Goal: Task Accomplishment & Management: Use online tool/utility

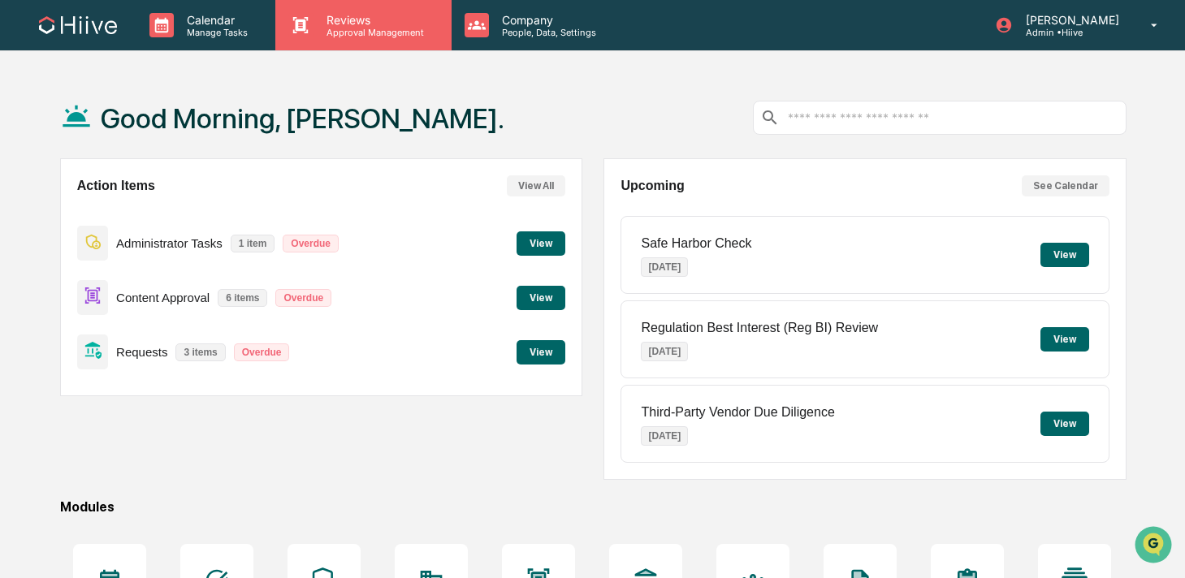
click at [349, 24] on p "Reviews" at bounding box center [372, 20] width 119 height 14
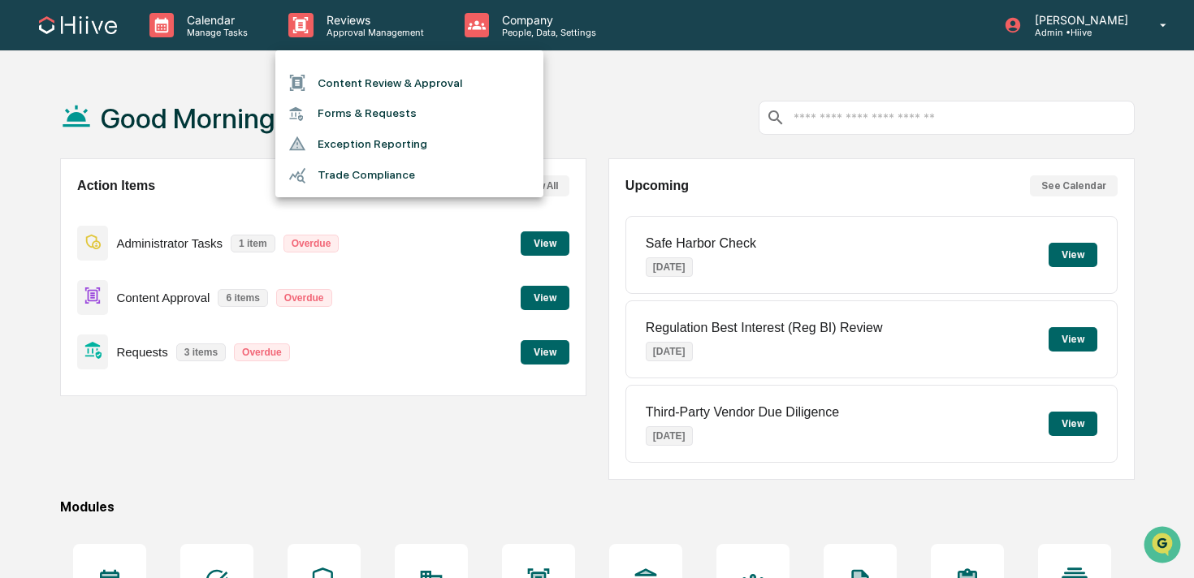
click at [337, 71] on li "Content Review & Approval" at bounding box center [409, 82] width 268 height 31
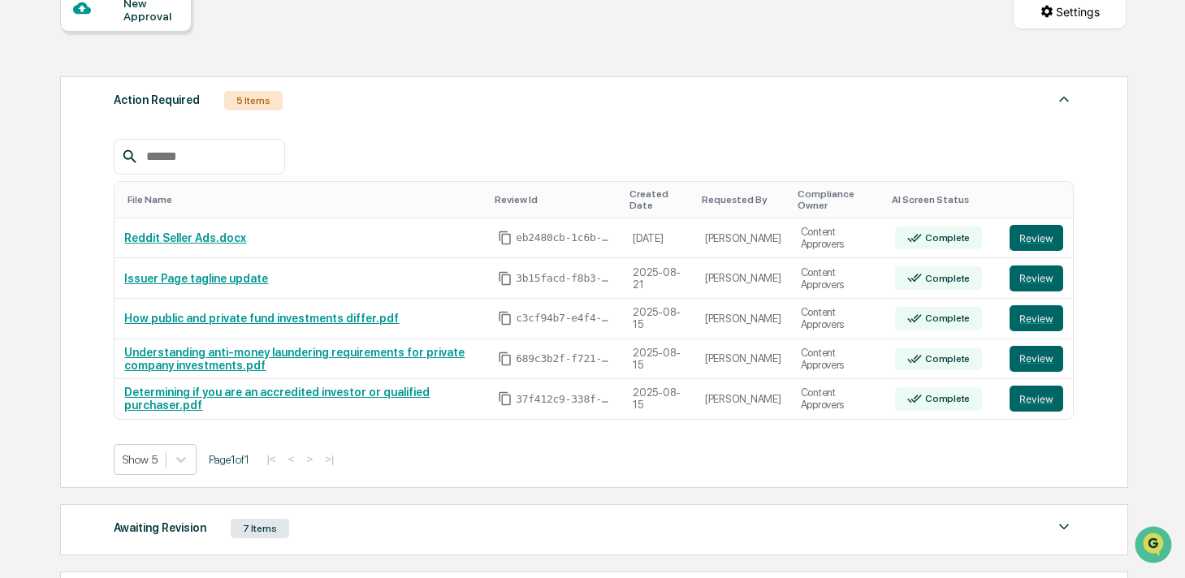
scroll to position [399, 0]
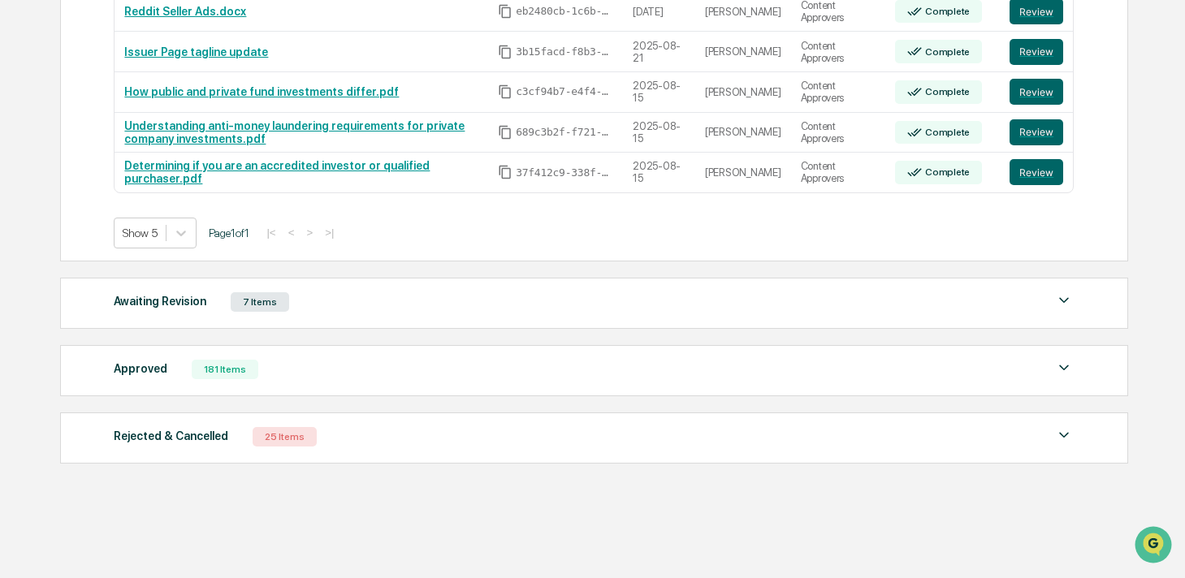
click at [233, 369] on div "181 Items" at bounding box center [225, 369] width 67 height 19
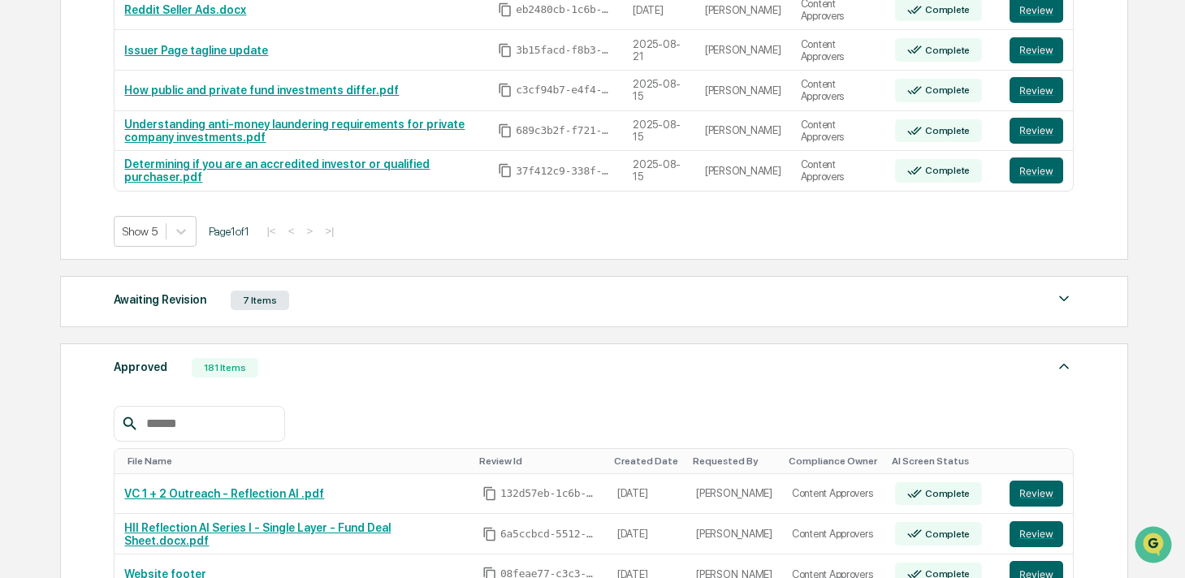
click at [191, 432] on input "text" at bounding box center [209, 423] width 138 height 21
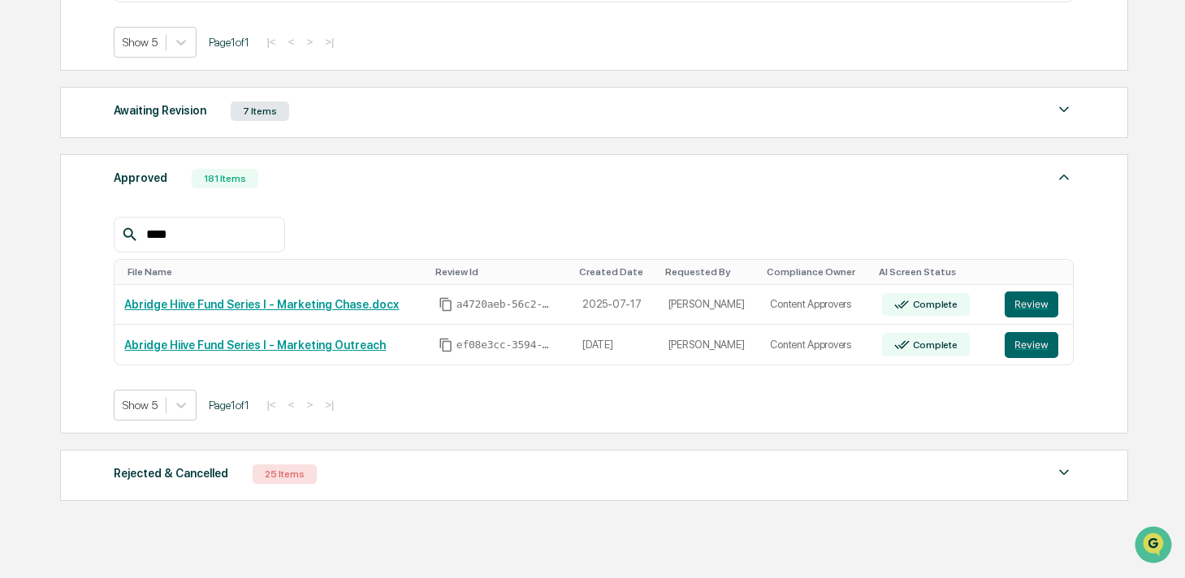
scroll to position [627, 0]
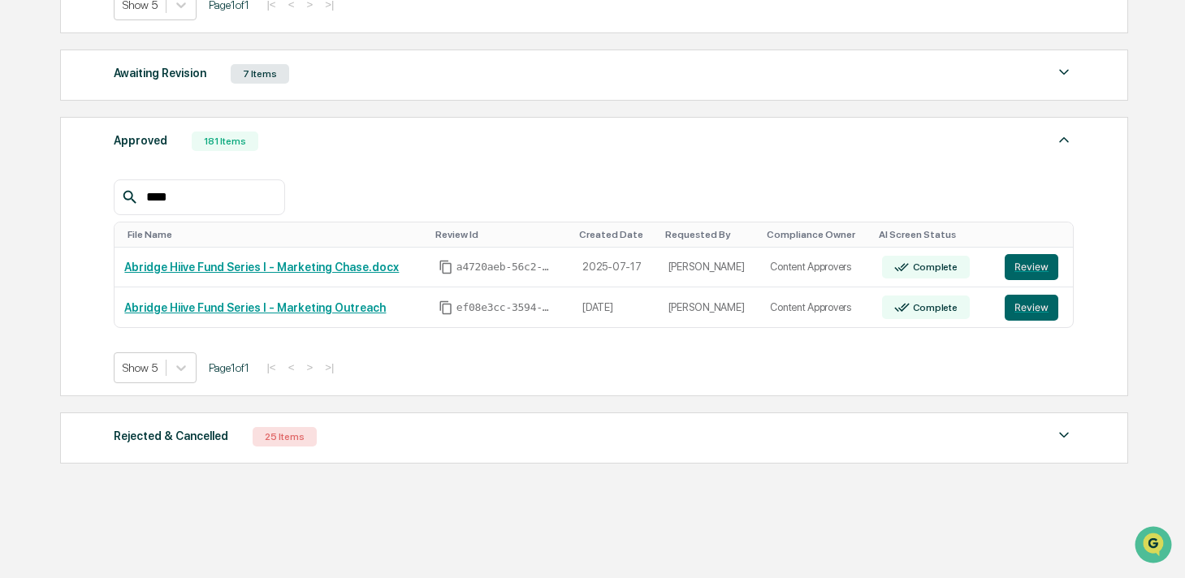
drag, startPoint x: 200, startPoint y: 192, endPoint x: 104, endPoint y: 192, distance: 95.8
click at [104, 192] on div "Approved 181 Items **** File Name Review Id Created Date Requested By Complianc…" at bounding box center [594, 256] width 1068 height 279
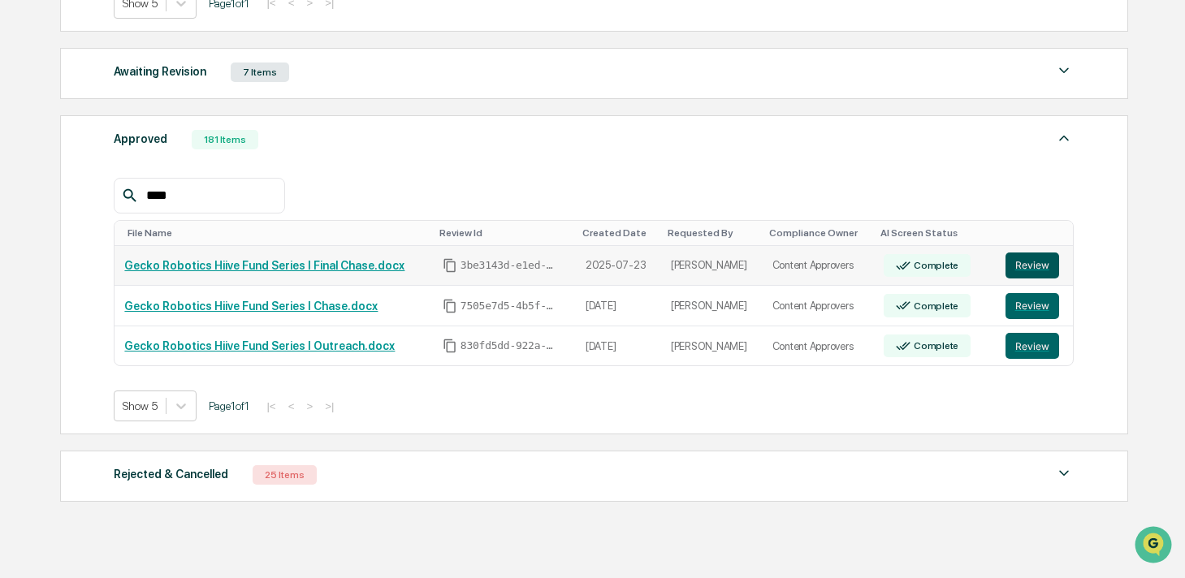
type input "****"
click at [1031, 260] on button "Review" at bounding box center [1032, 266] width 54 height 26
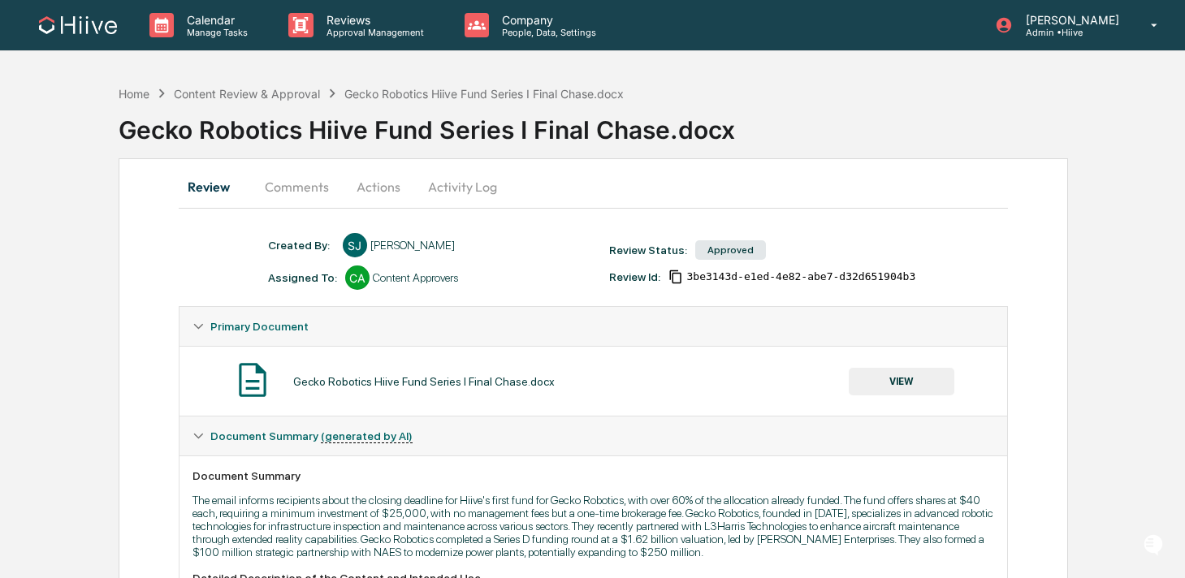
scroll to position [46, 0]
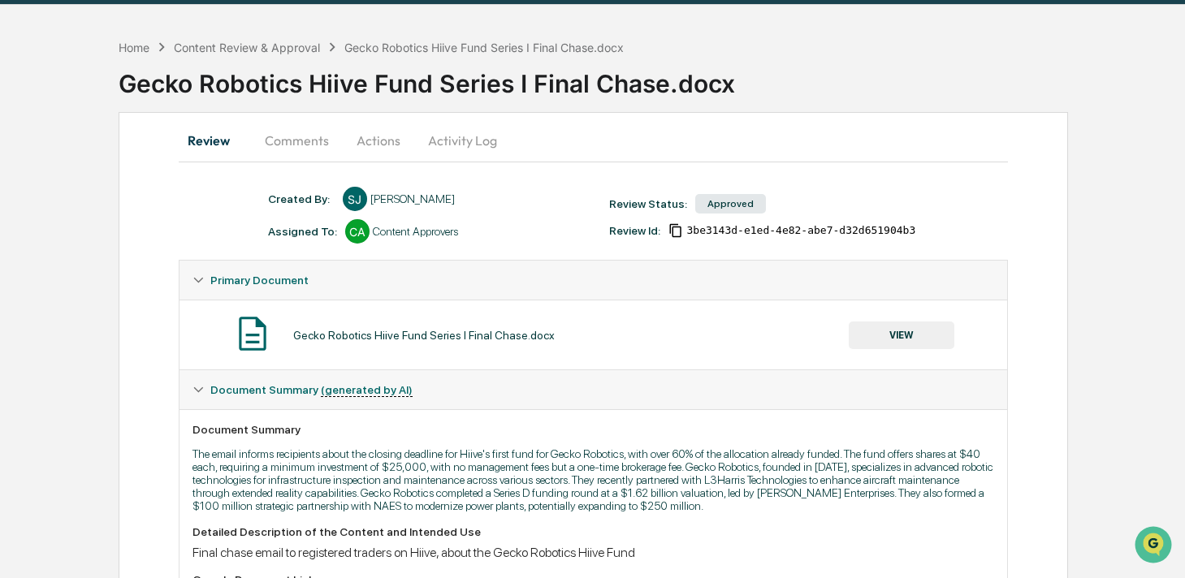
click at [866, 331] on button "VIEW" at bounding box center [902, 336] width 106 height 28
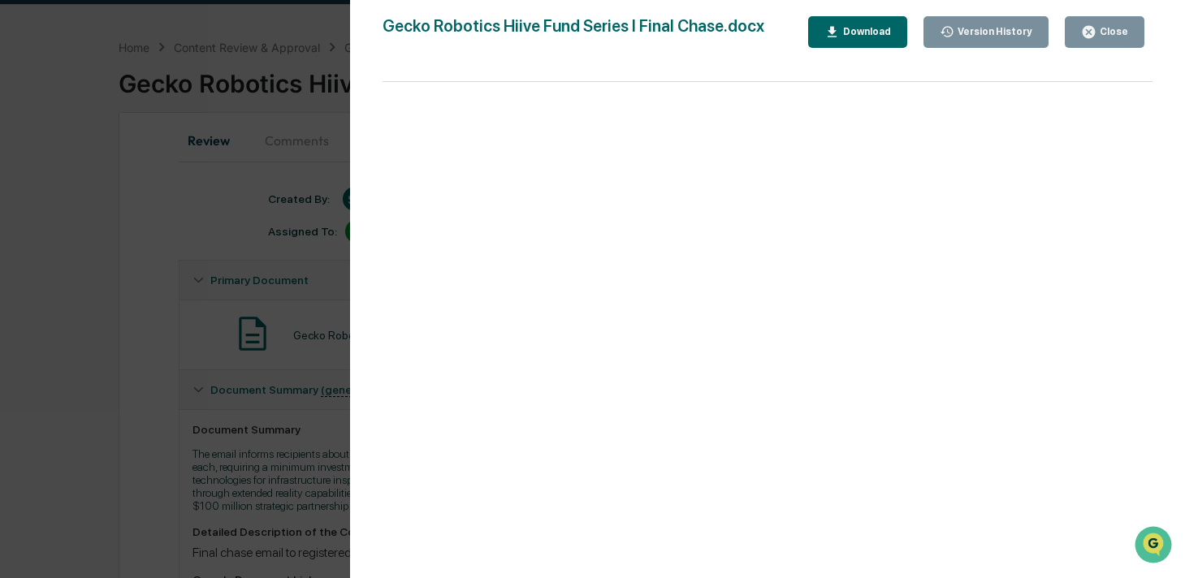
click at [876, 40] on button "Download" at bounding box center [857, 32] width 99 height 32
click at [240, 166] on div "Version History 07/23/2025, 03:55 PM Sean Jones Gecko Robotics Hiive Fund Serie…" at bounding box center [592, 289] width 1185 height 578
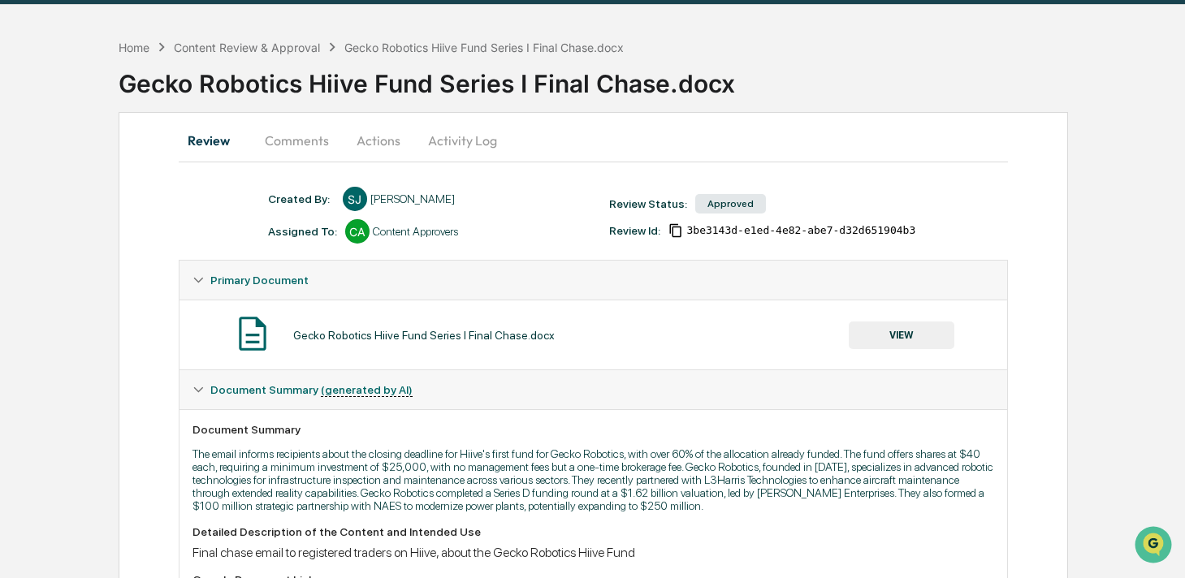
scroll to position [0, 0]
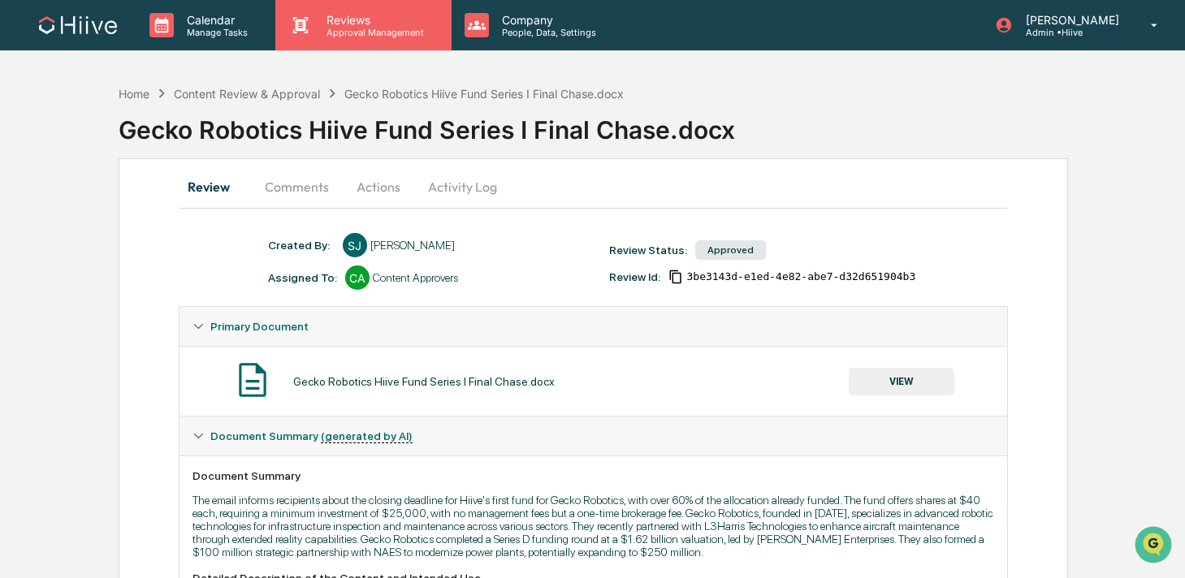
click at [345, 41] on div "Reviews Approval Management" at bounding box center [362, 25] width 175 height 50
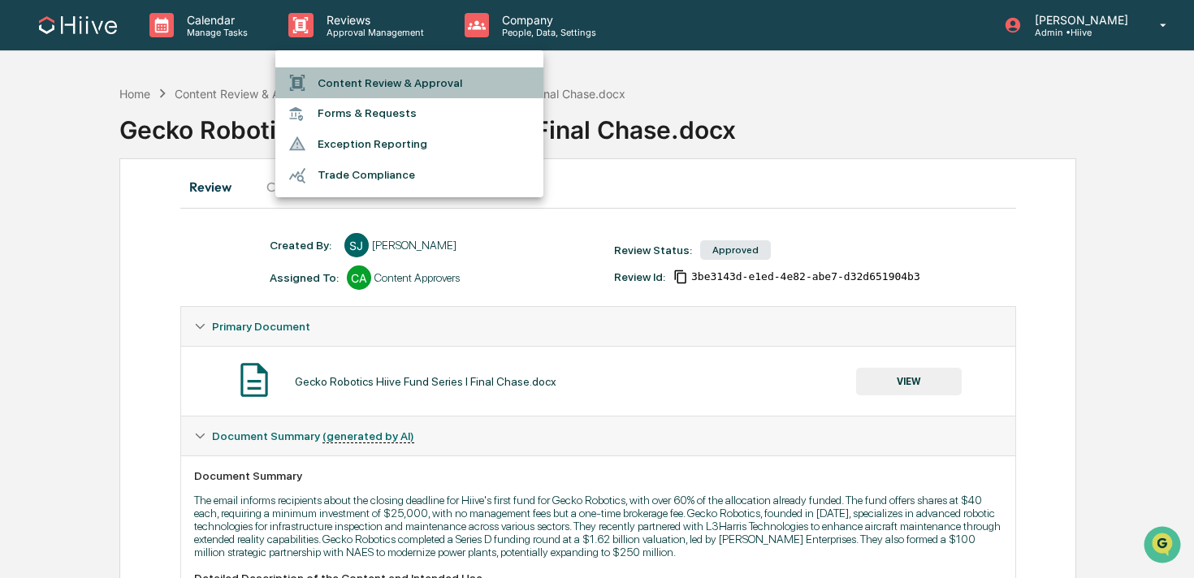
click at [327, 80] on li "Content Review & Approval" at bounding box center [409, 82] width 268 height 31
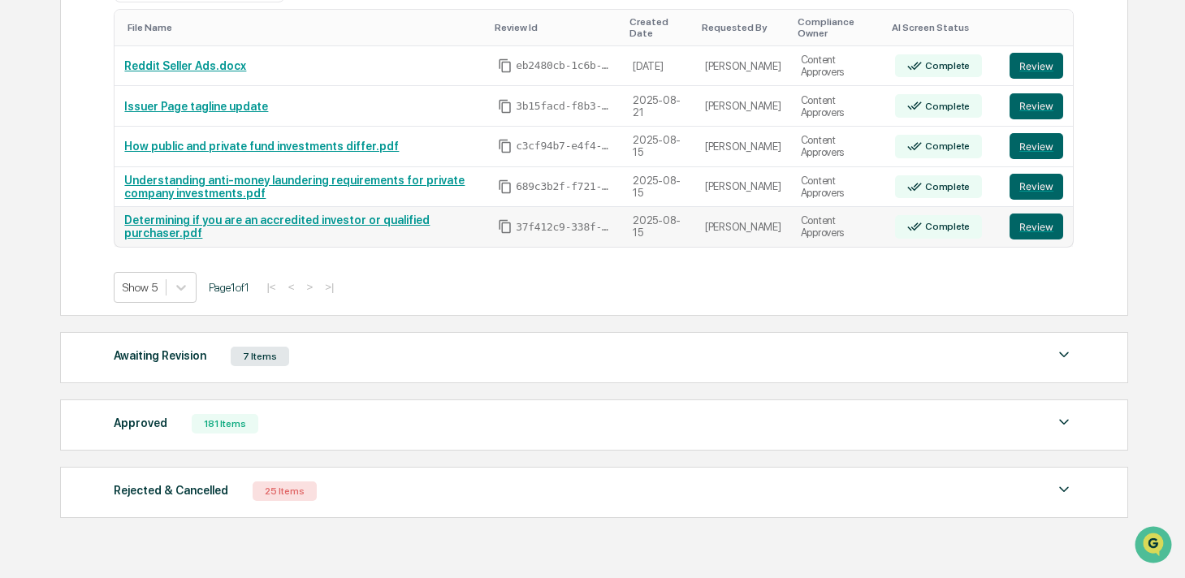
scroll to position [384, 0]
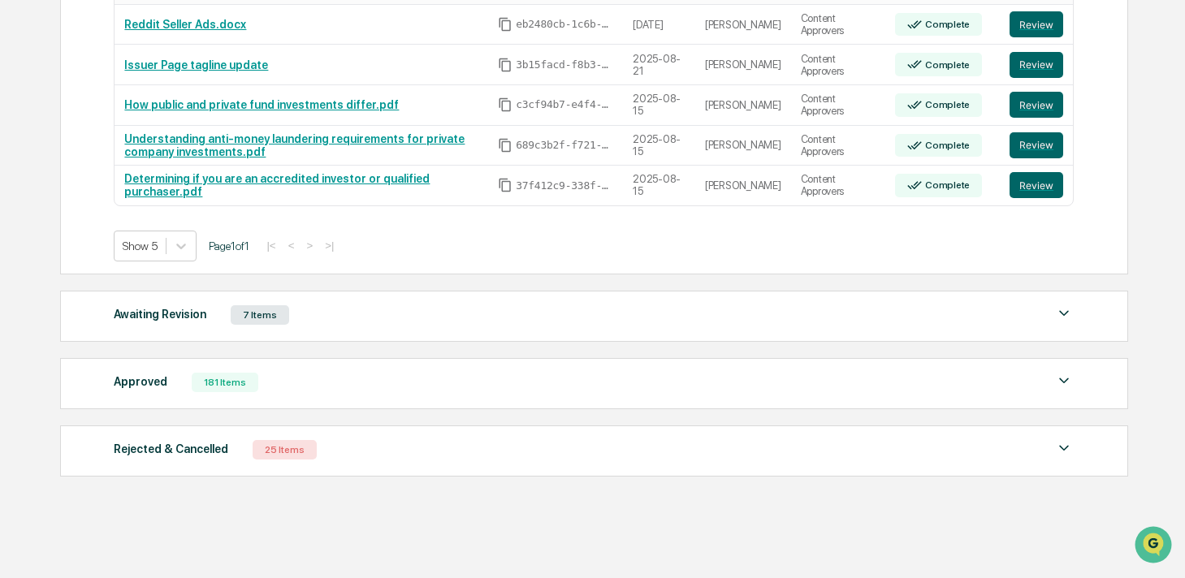
click at [178, 372] on div "Approved 181 Items" at bounding box center [594, 382] width 960 height 23
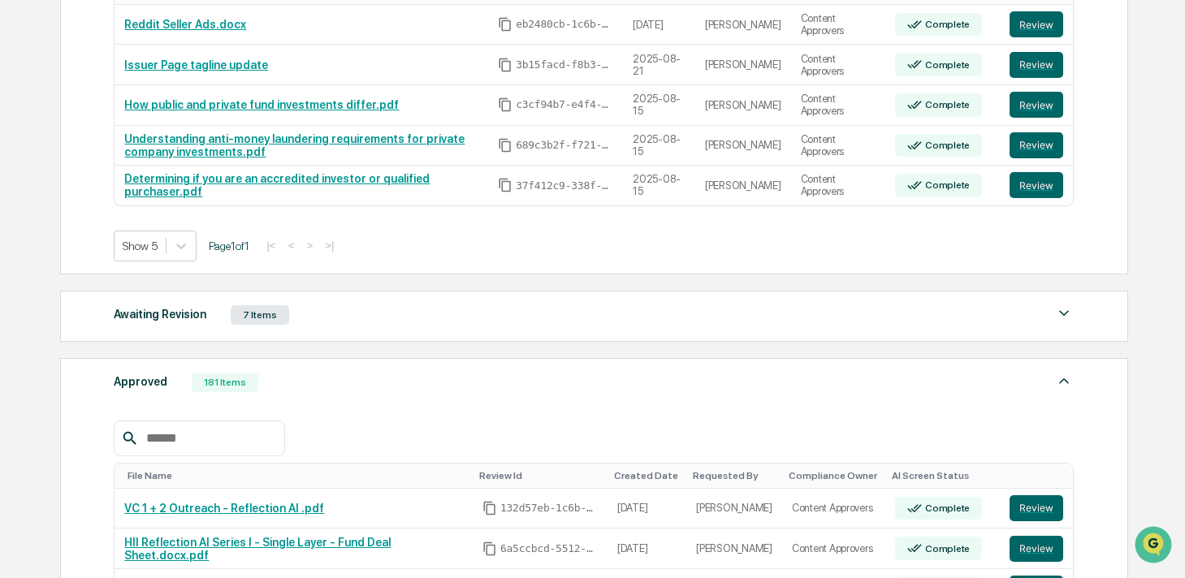
click at [153, 441] on input "text" at bounding box center [209, 438] width 138 height 21
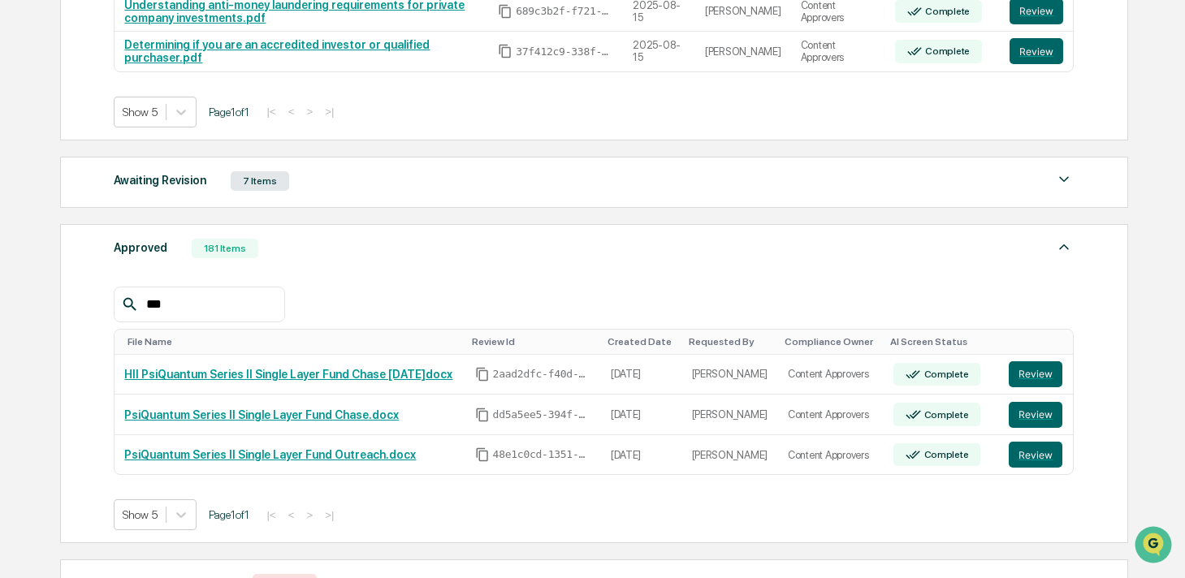
scroll to position [520, 0]
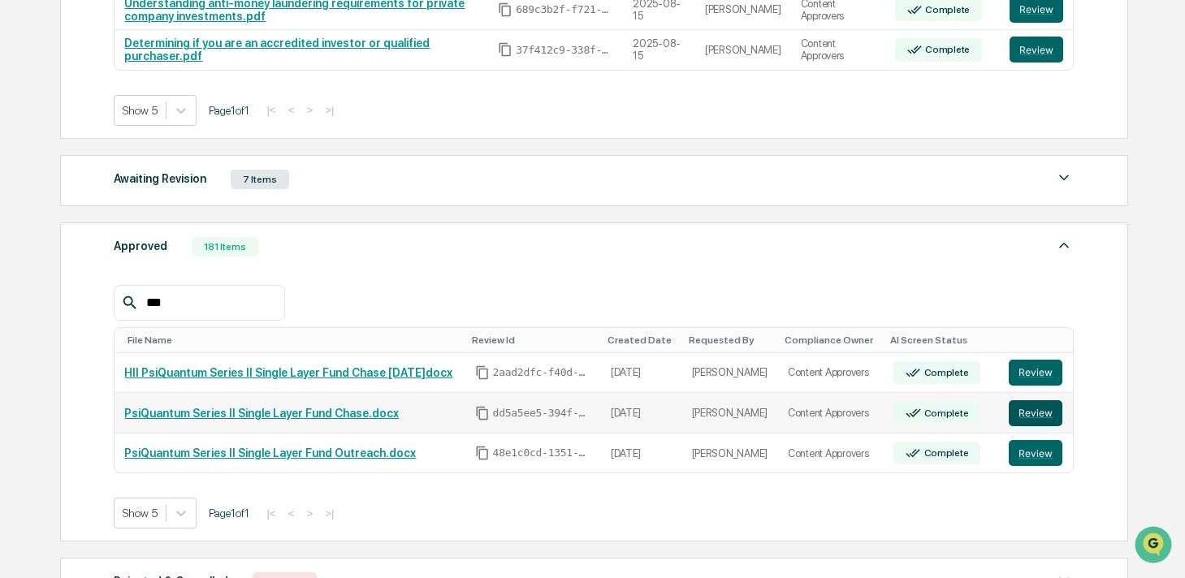
type input "***"
click at [1022, 413] on button "Review" at bounding box center [1036, 413] width 54 height 26
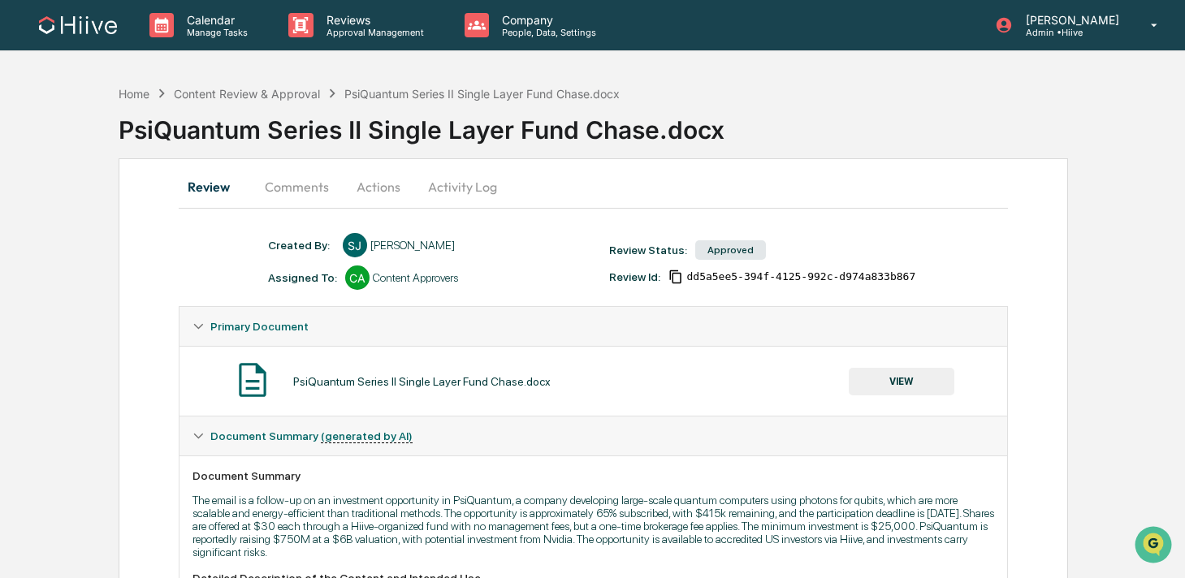
click at [900, 377] on button "VIEW" at bounding box center [902, 382] width 106 height 28
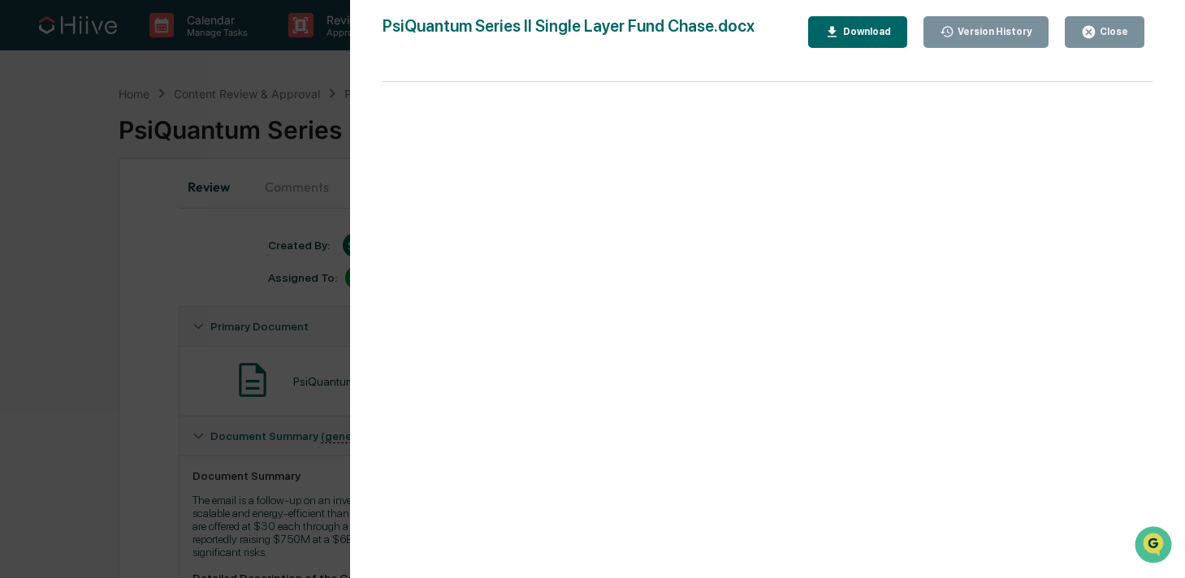
click at [275, 261] on div "Version History 06/03/2025, 02:20 PM Sean Jones PsiQuantum Series II Single Lay…" at bounding box center [592, 289] width 1185 height 578
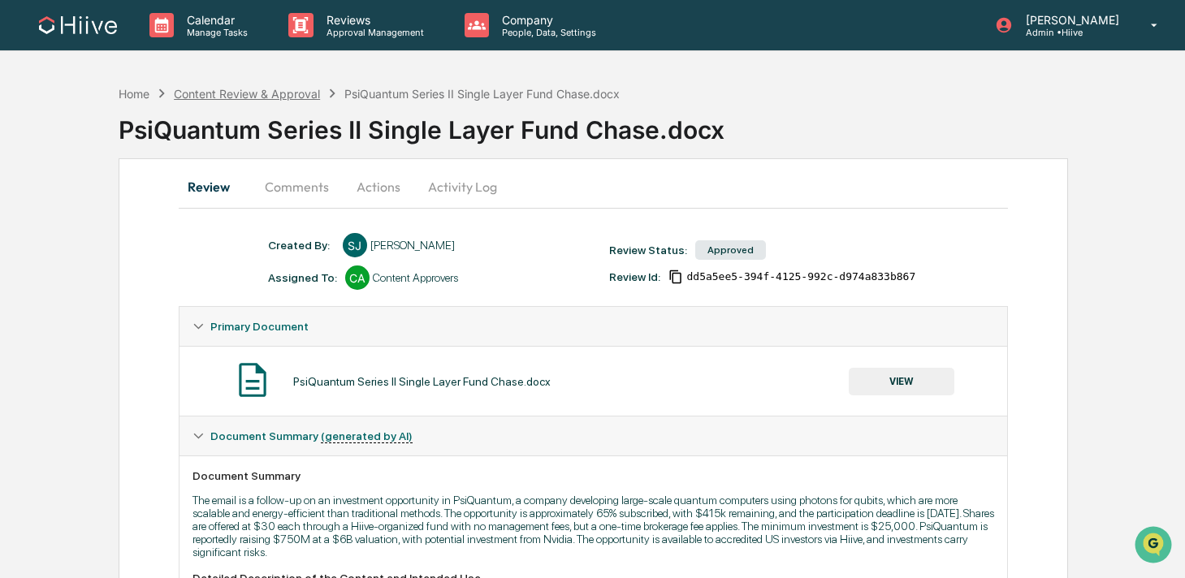
click at [283, 97] on div "Content Review & Approval" at bounding box center [247, 94] width 146 height 14
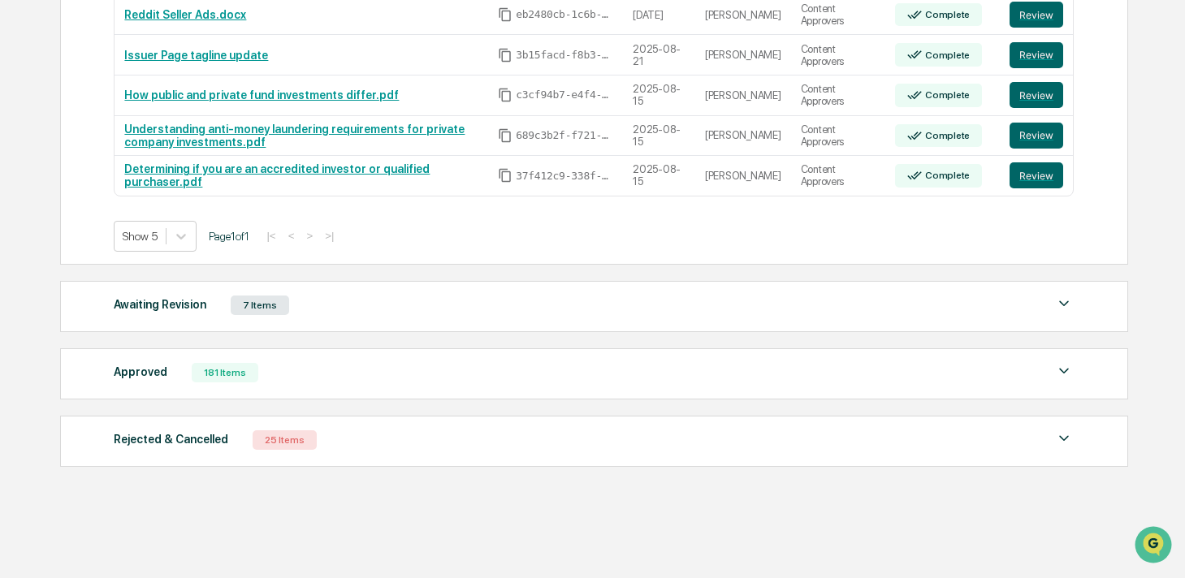
scroll to position [399, 0]
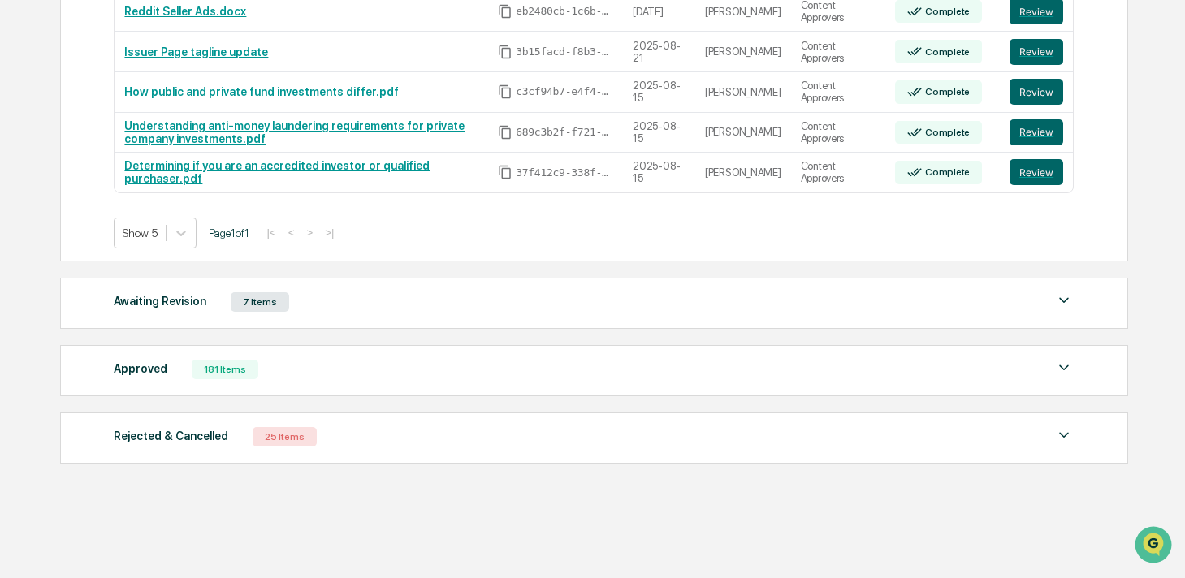
click at [240, 358] on div "Approved 181 Items" at bounding box center [594, 369] width 960 height 23
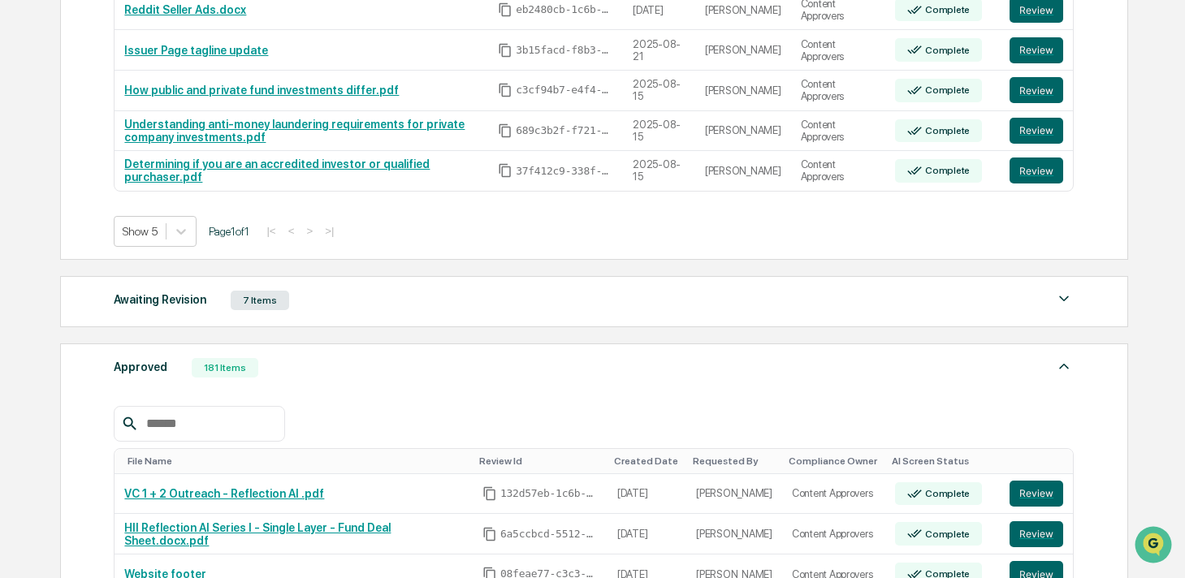
click at [176, 430] on input "text" at bounding box center [209, 423] width 138 height 21
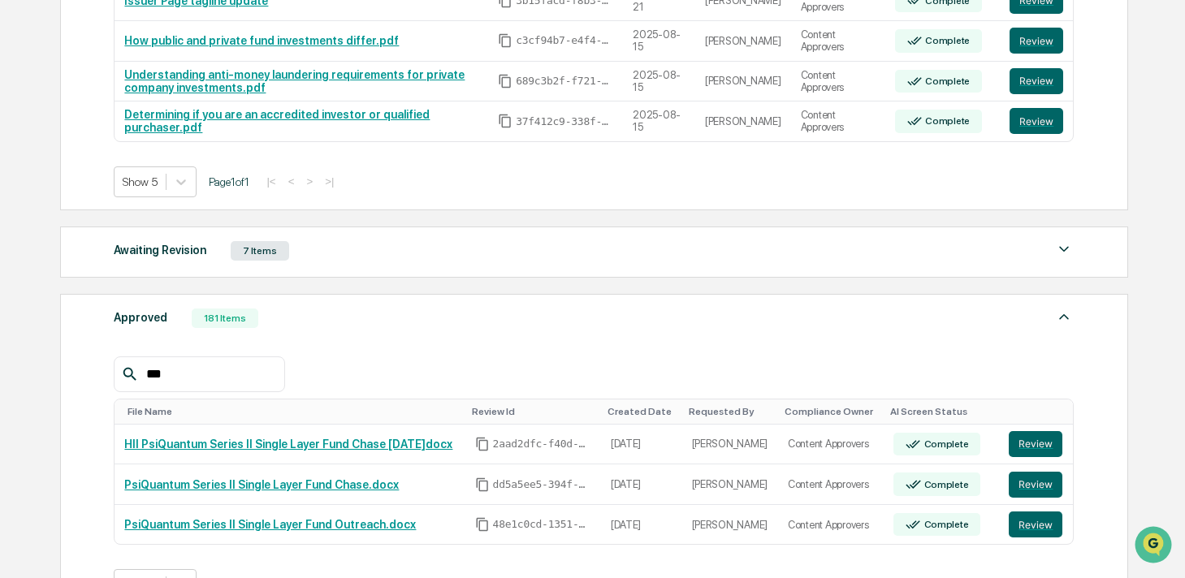
scroll to position [531, 0]
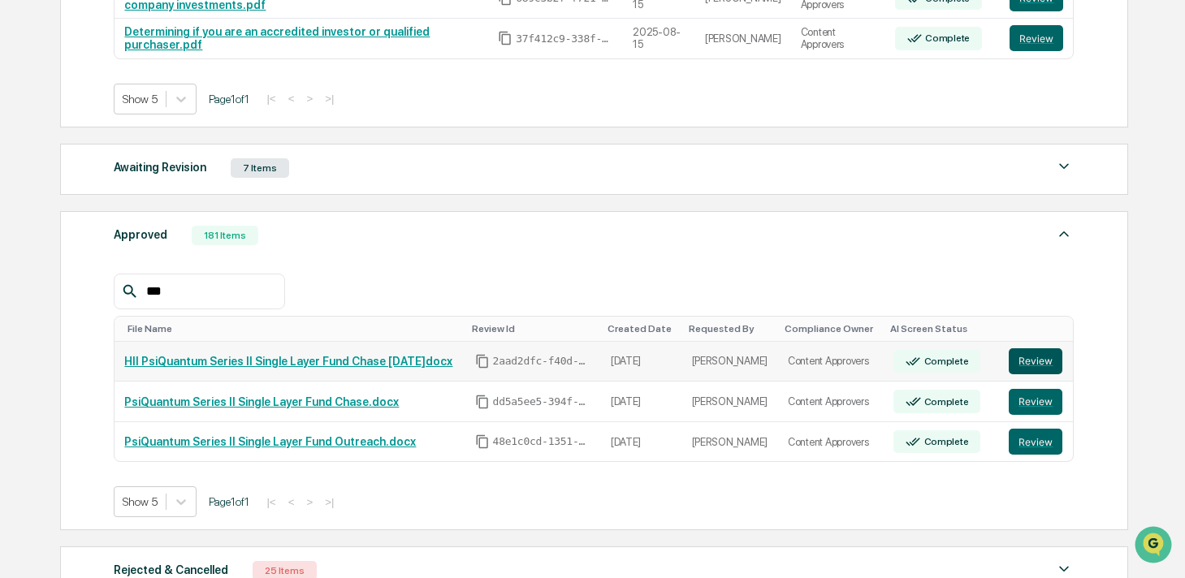
type input "***"
click at [1030, 363] on button "Review" at bounding box center [1036, 361] width 54 height 26
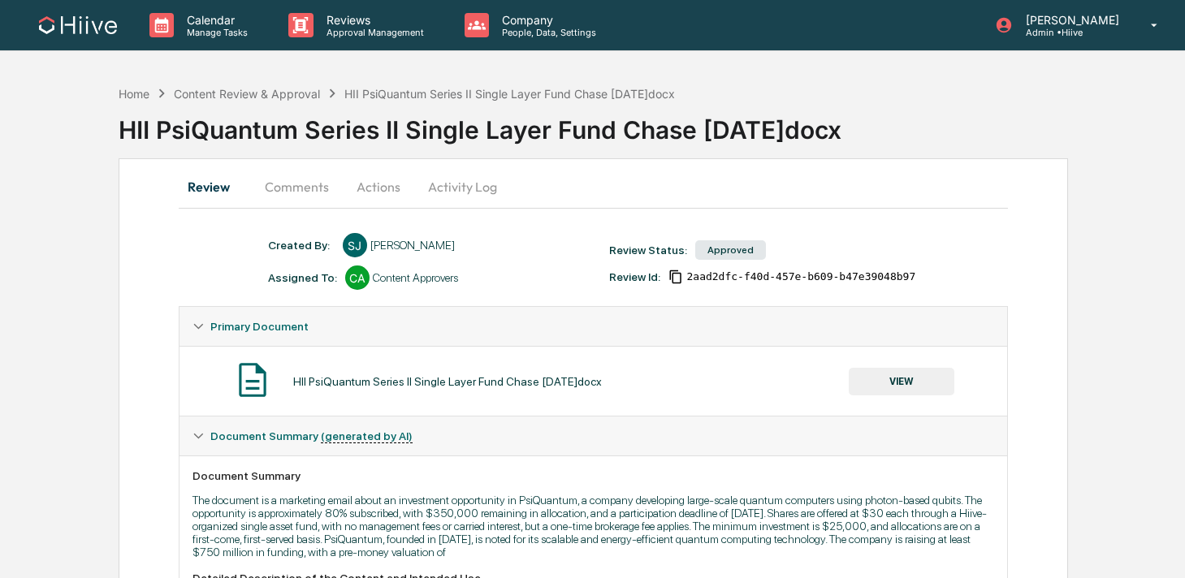
click at [893, 382] on button "VIEW" at bounding box center [902, 382] width 106 height 28
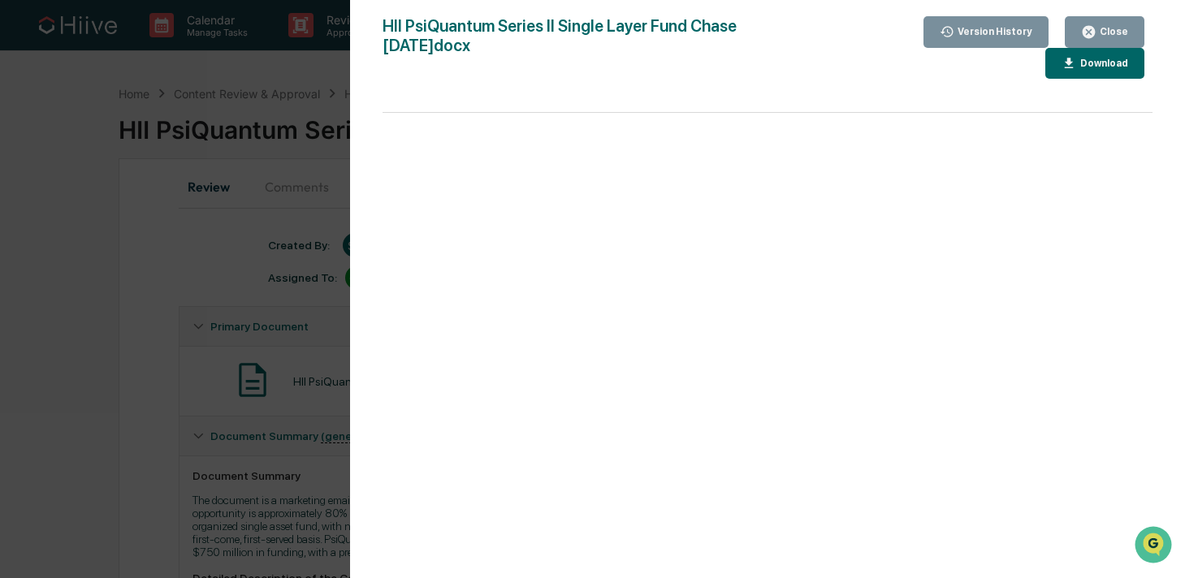
click at [1081, 23] on button "Close" at bounding box center [1105, 32] width 80 height 32
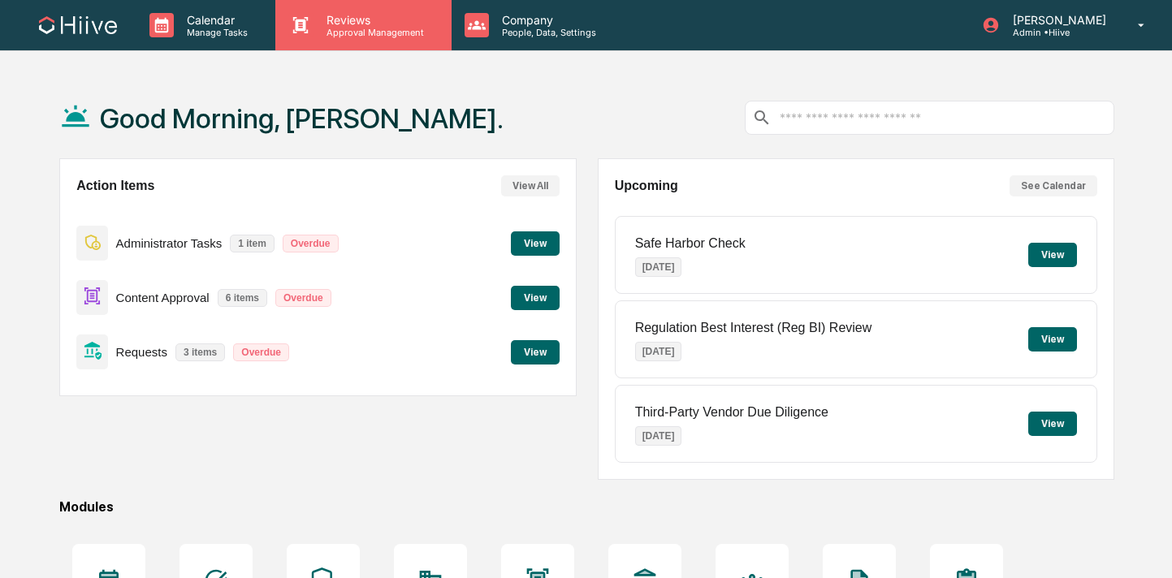
click at [353, 13] on p "Reviews" at bounding box center [372, 20] width 119 height 14
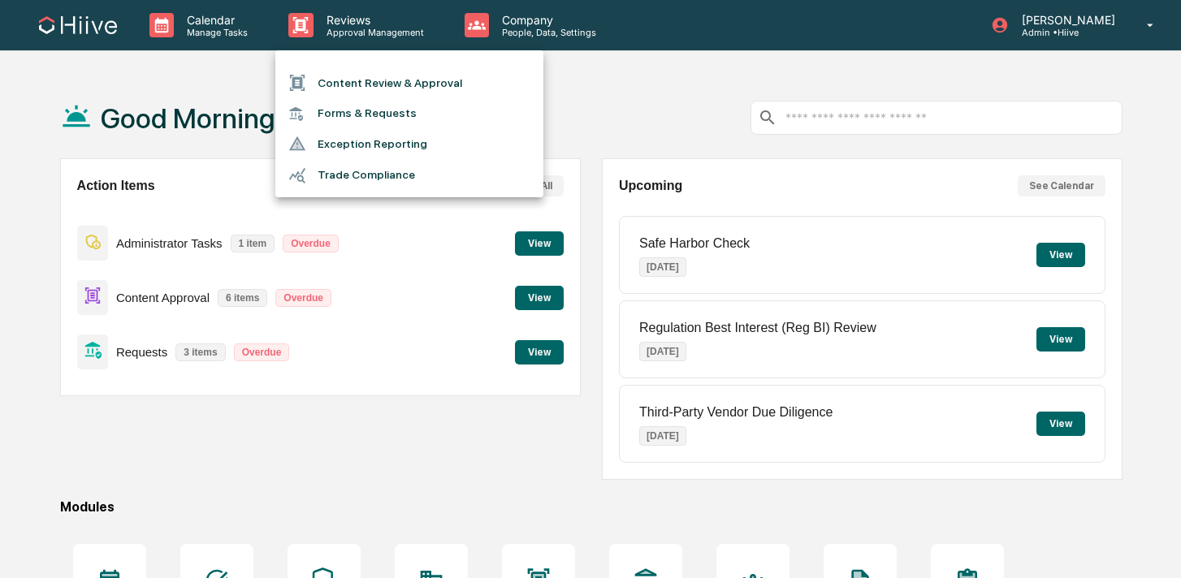
click at [353, 68] on li "Content Review & Approval" at bounding box center [409, 82] width 268 height 31
